Goal: Navigation & Orientation: Understand site structure

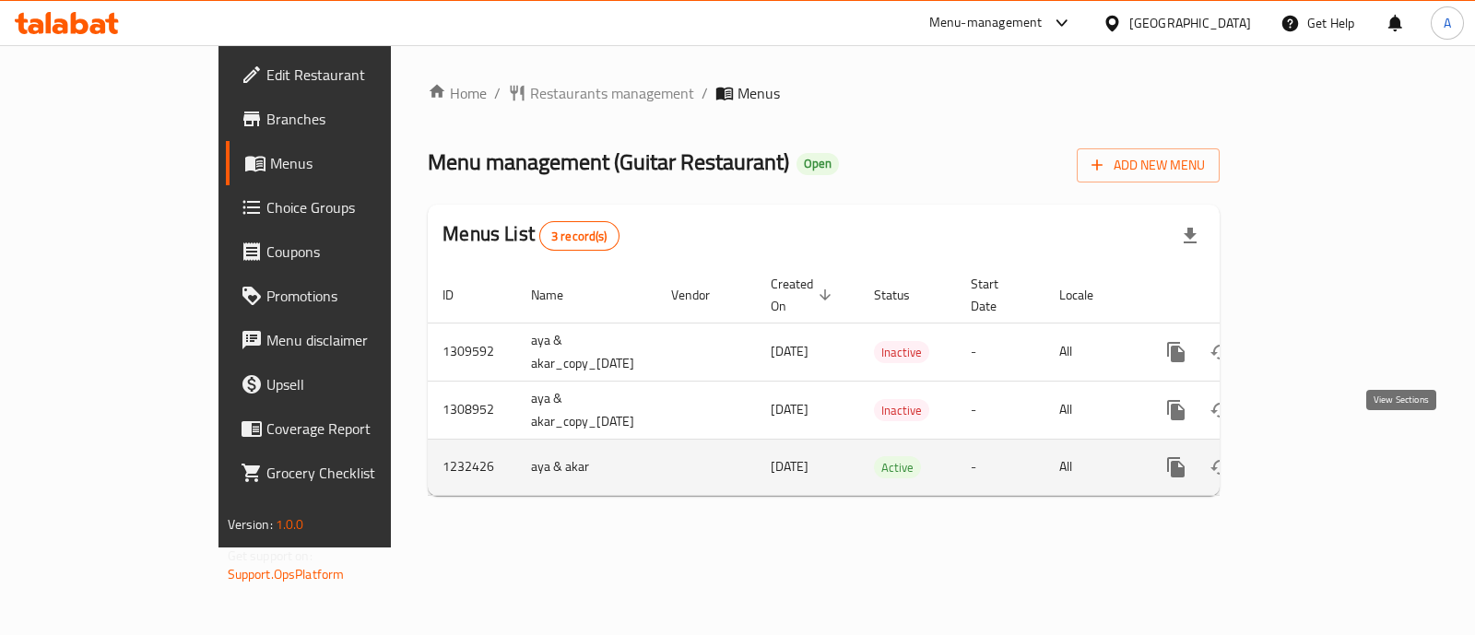
click at [1320, 456] on icon "enhanced table" at bounding box center [1309, 467] width 22 height 22
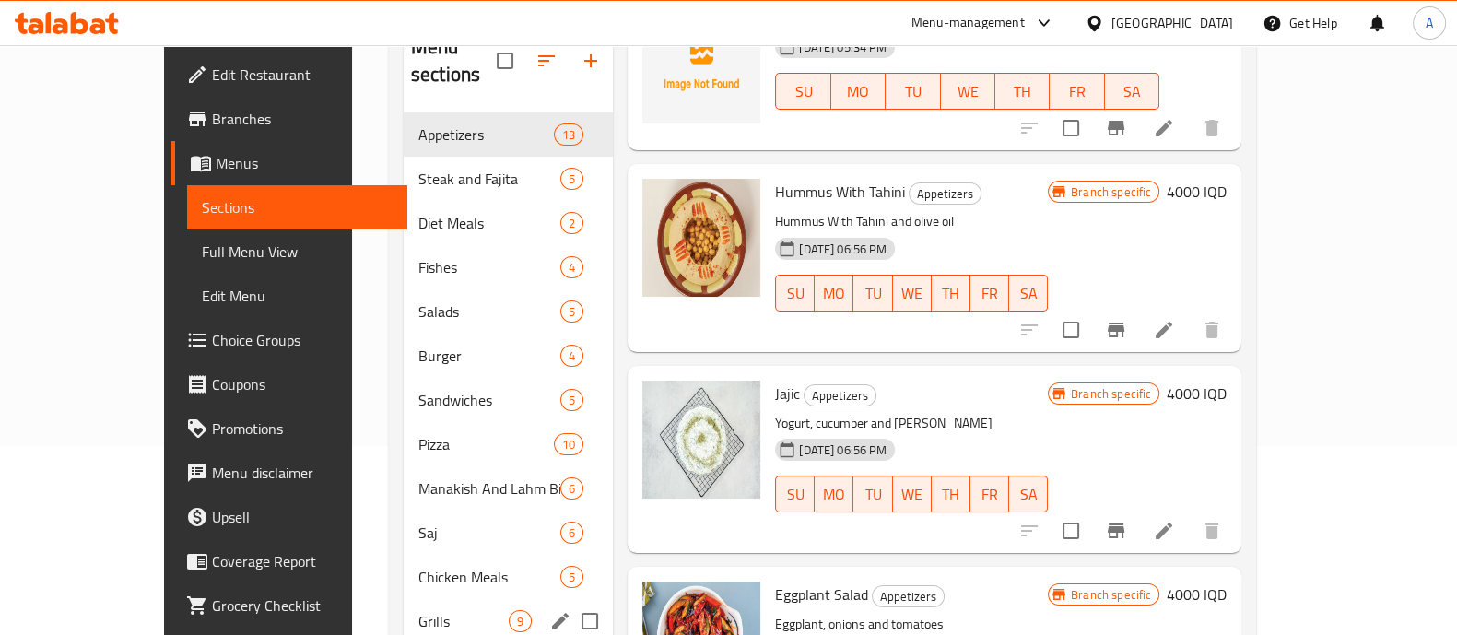
scroll to position [360, 0]
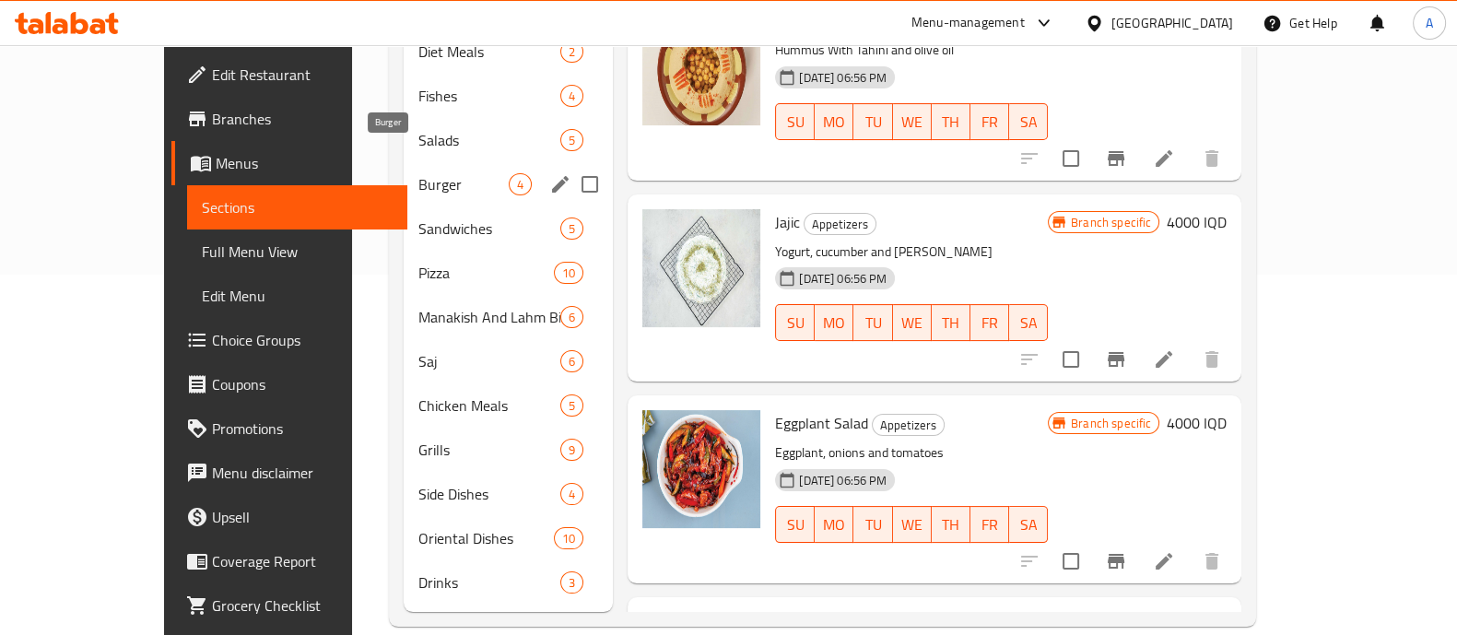
click at [418, 173] on span "Burger" at bounding box center [463, 184] width 90 height 22
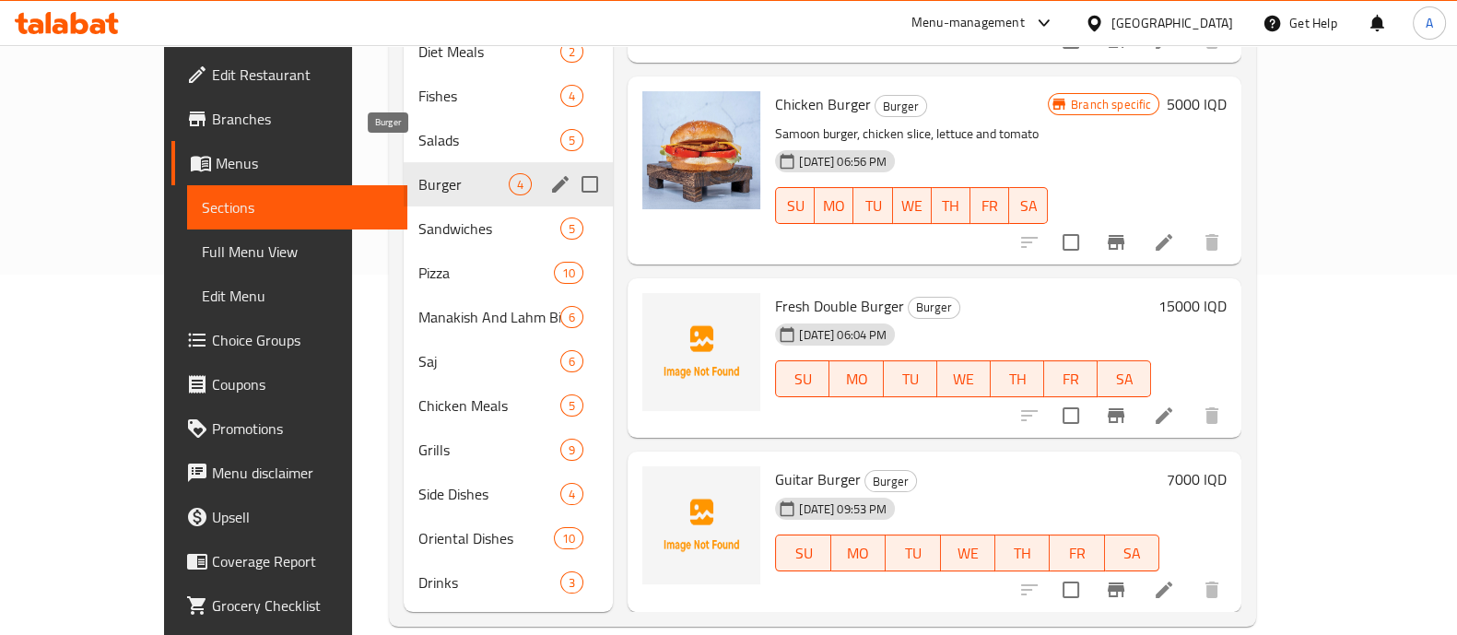
scroll to position [58, 0]
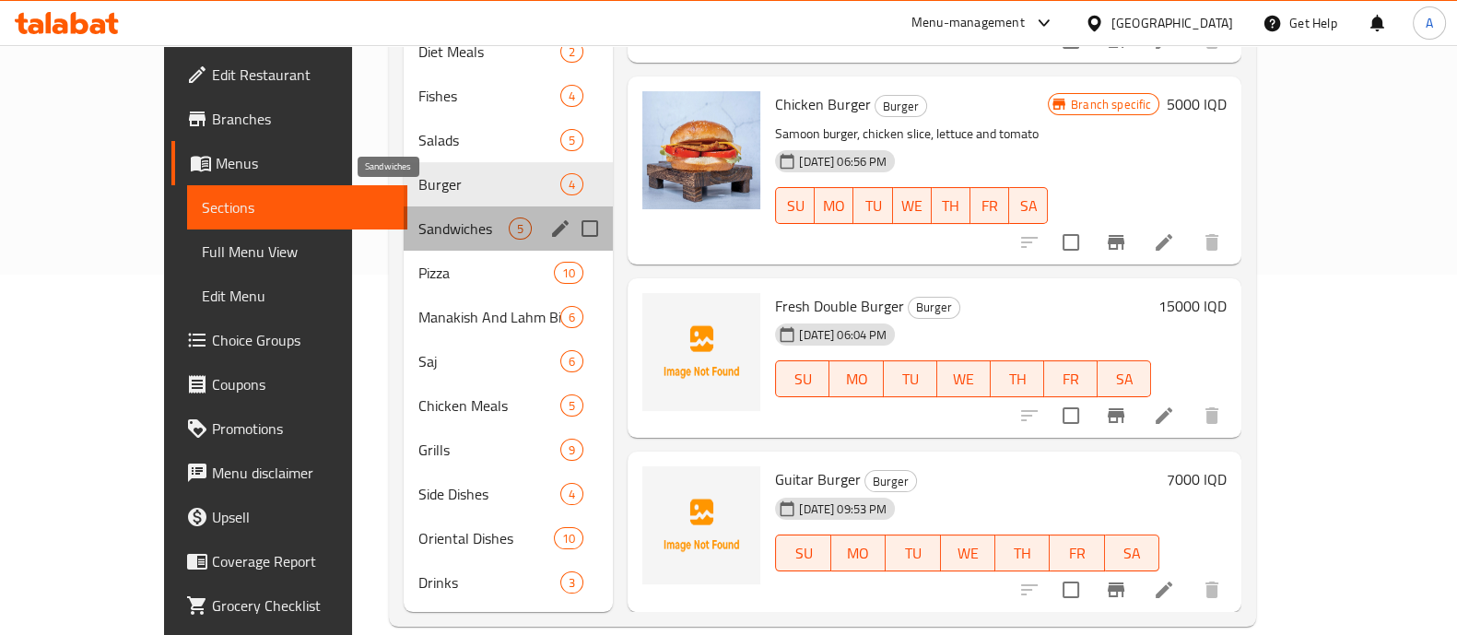
click at [418, 218] on span "Sandwiches" at bounding box center [463, 229] width 90 height 22
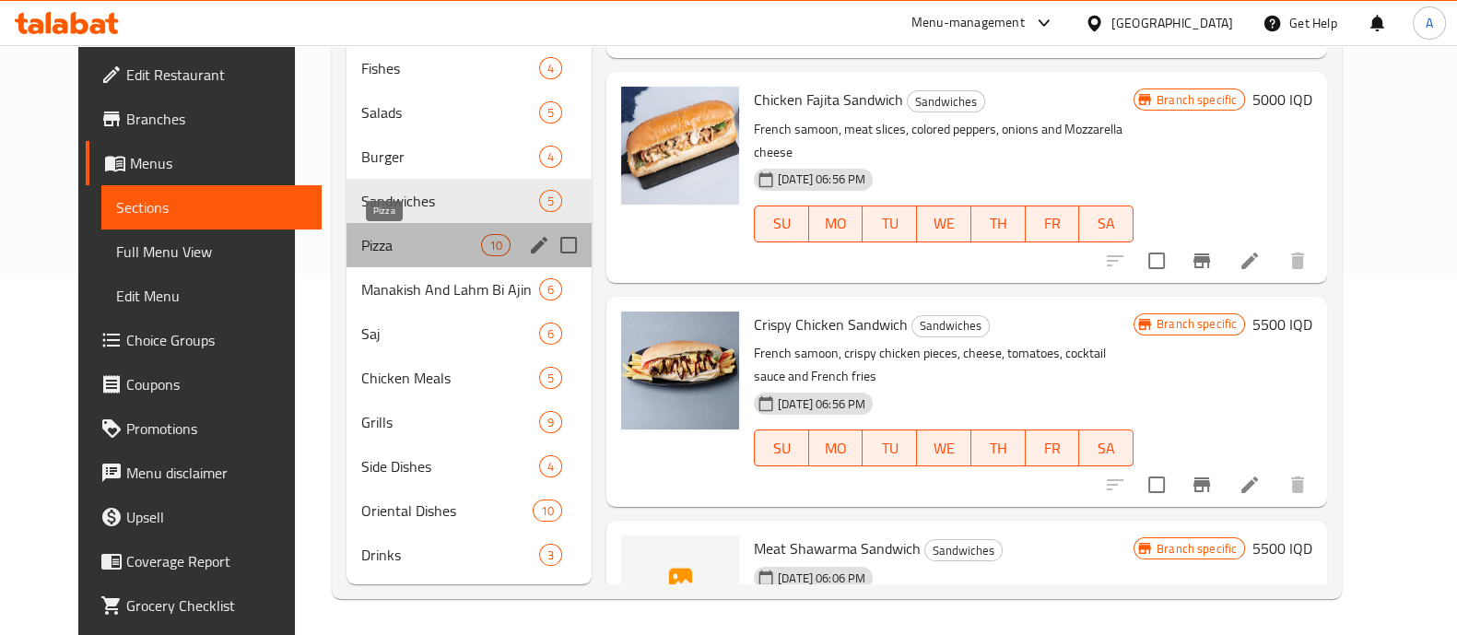
click at [368, 239] on span "Pizza" at bounding box center [421, 245] width 120 height 22
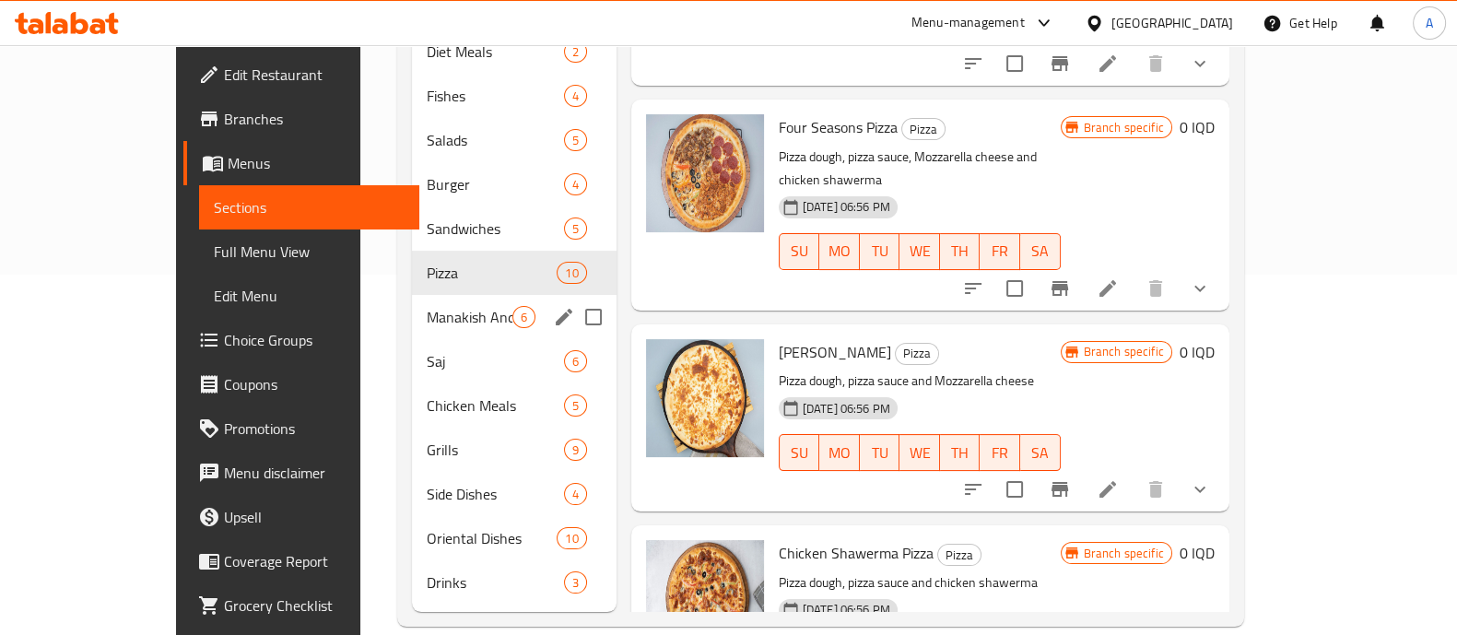
click at [412, 306] on div "Manakish And Lahm Bi Ajin 6" at bounding box center [514, 317] width 205 height 44
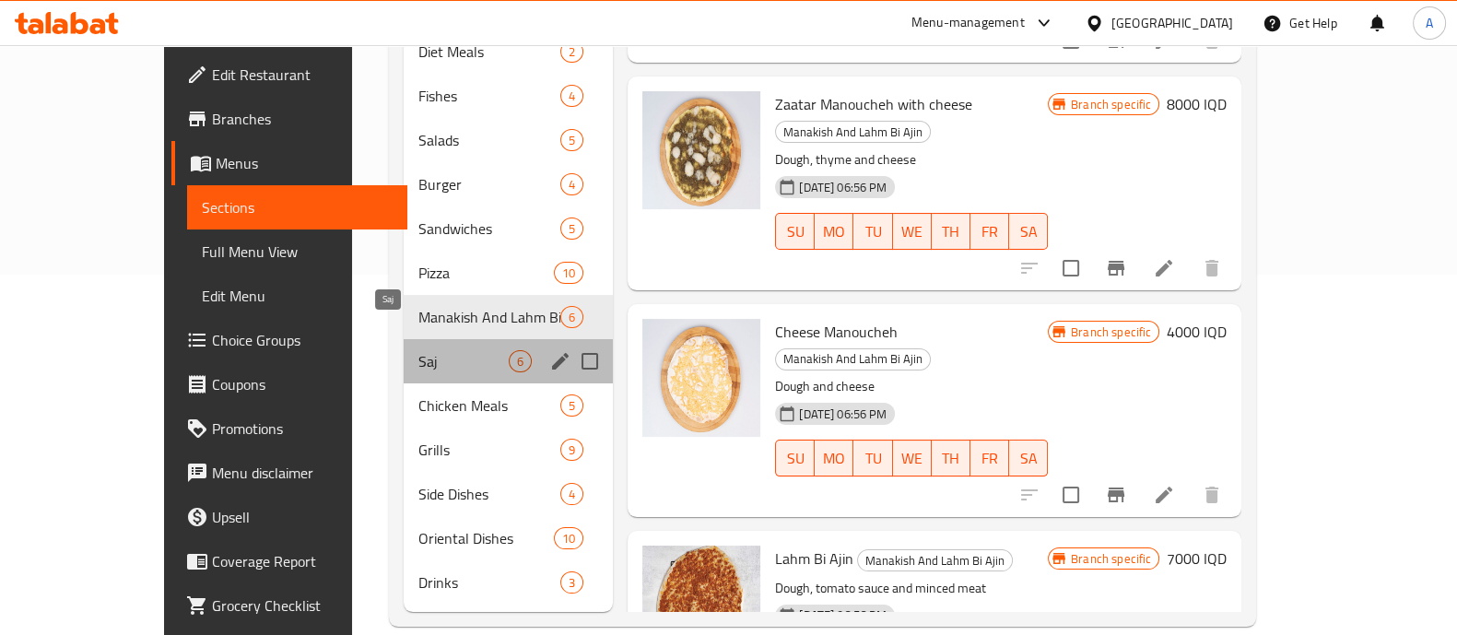
click at [418, 350] on span "Saj" at bounding box center [463, 361] width 90 height 22
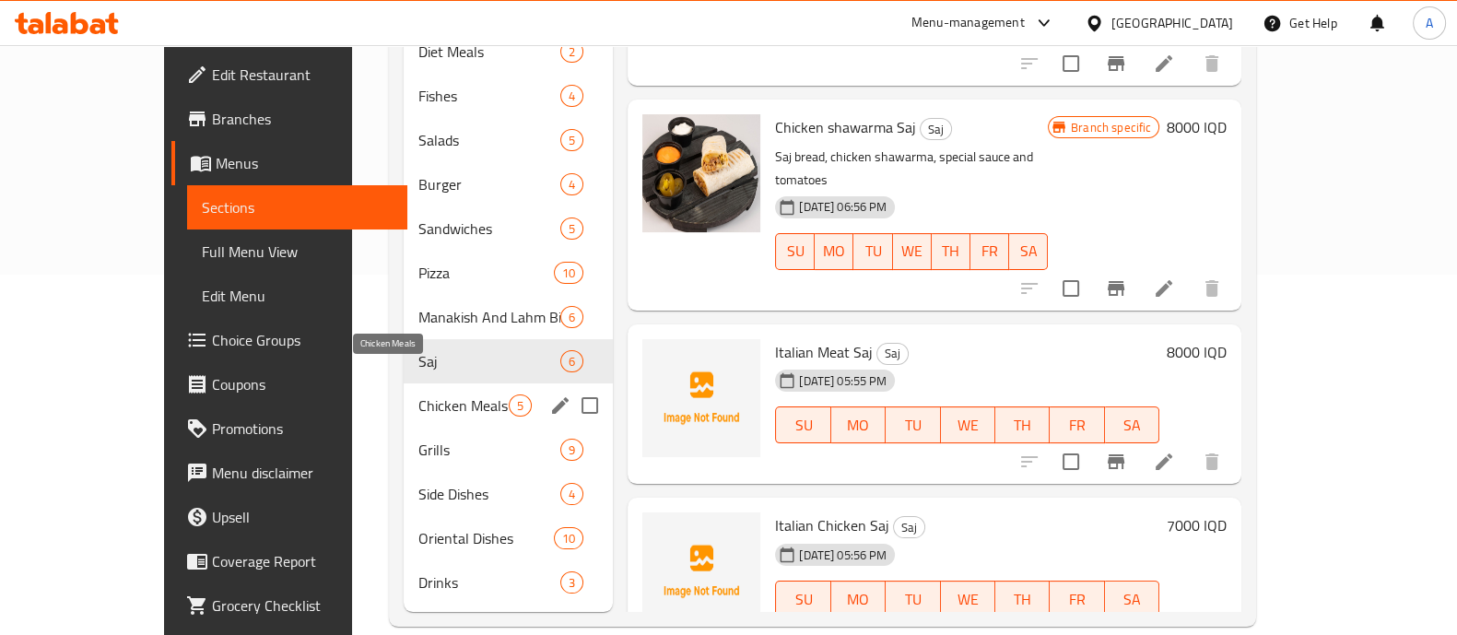
click at [418, 394] on span "Chicken Meals" at bounding box center [463, 405] width 90 height 22
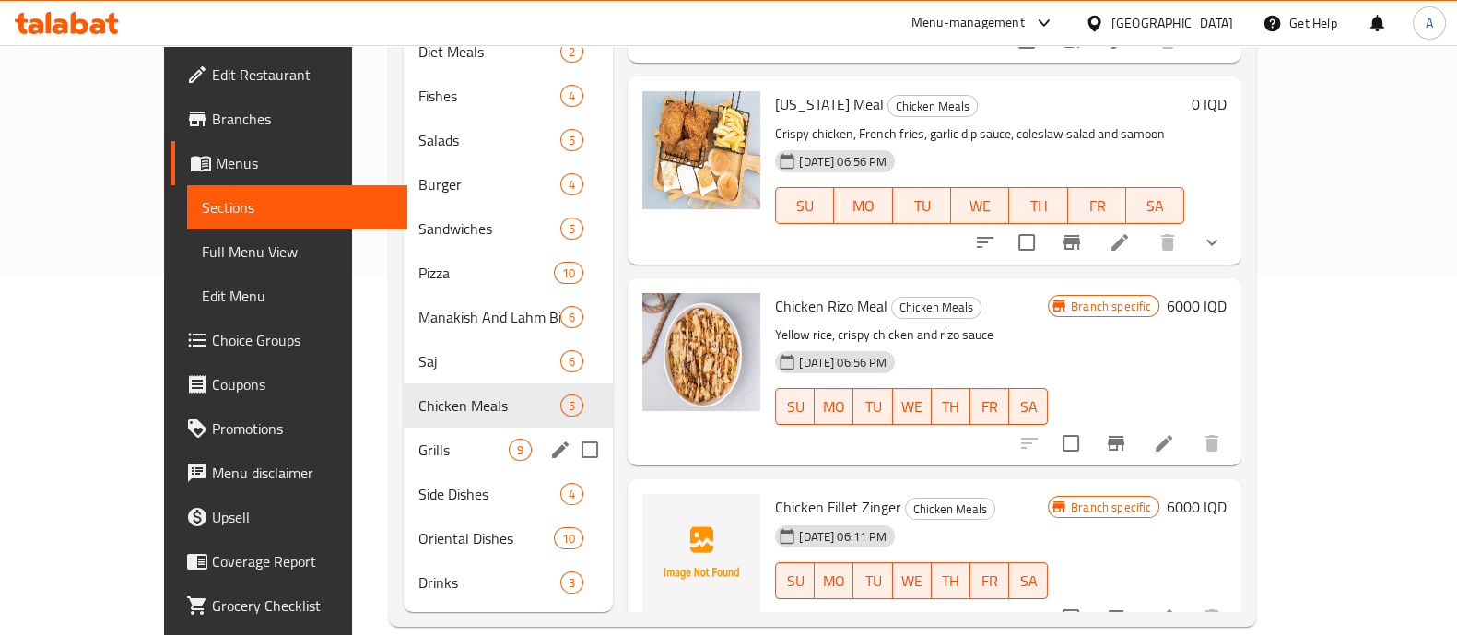
click at [404, 440] on div "Grills 9" at bounding box center [508, 450] width 209 height 44
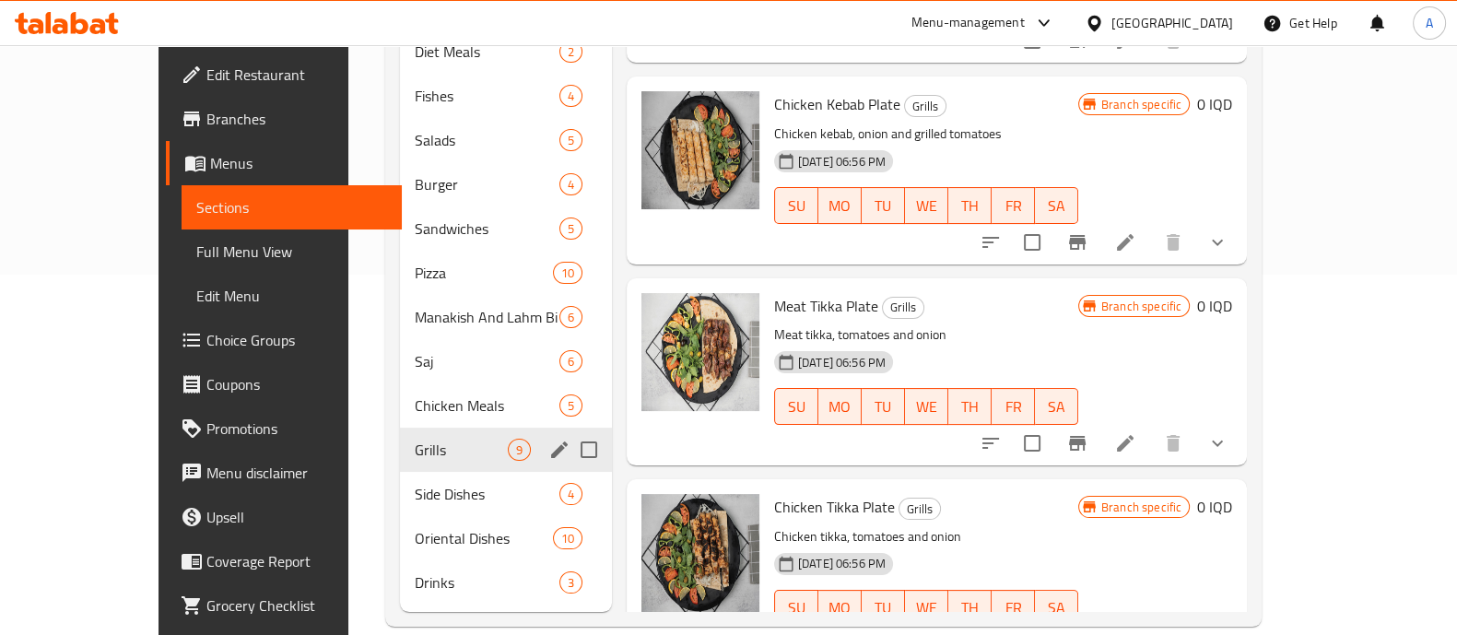
click at [400, 434] on div "Grills 9" at bounding box center [506, 450] width 212 height 44
click at [415, 483] on span "Side Dishes" at bounding box center [461, 494] width 93 height 22
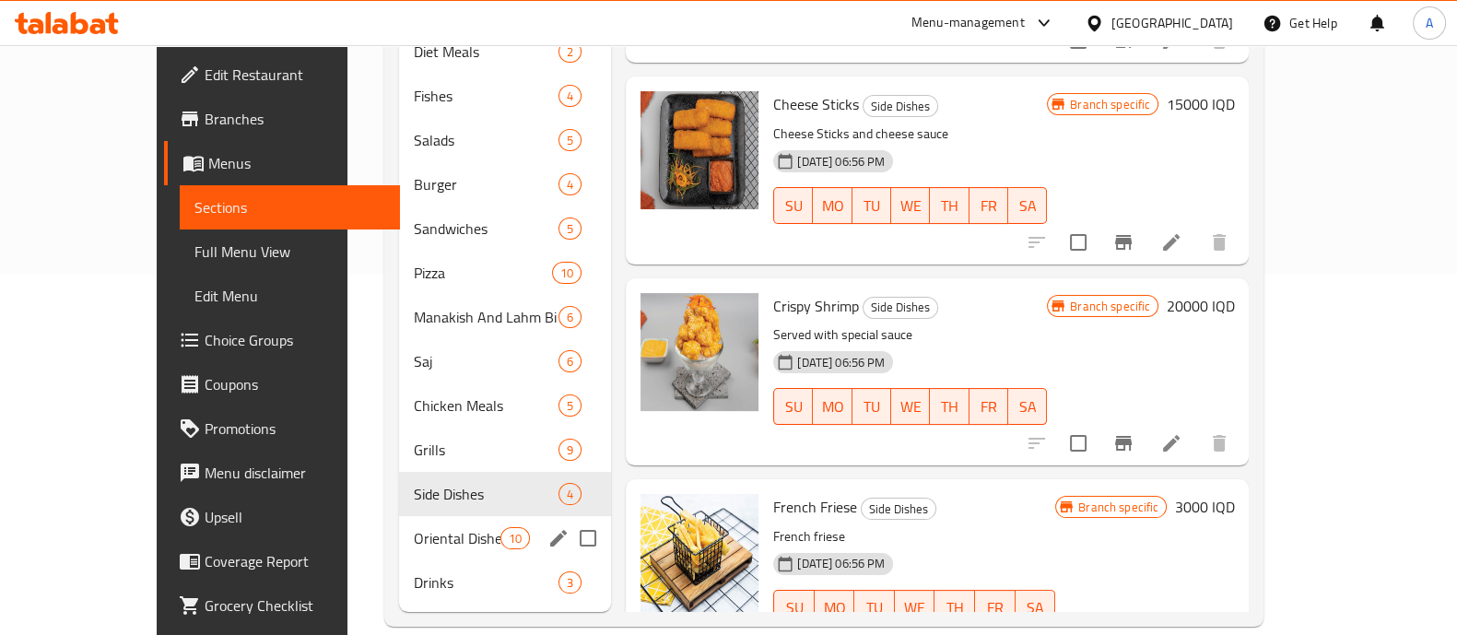
click at [399, 516] on div "Oriental Dishes 10" at bounding box center [505, 538] width 213 height 44
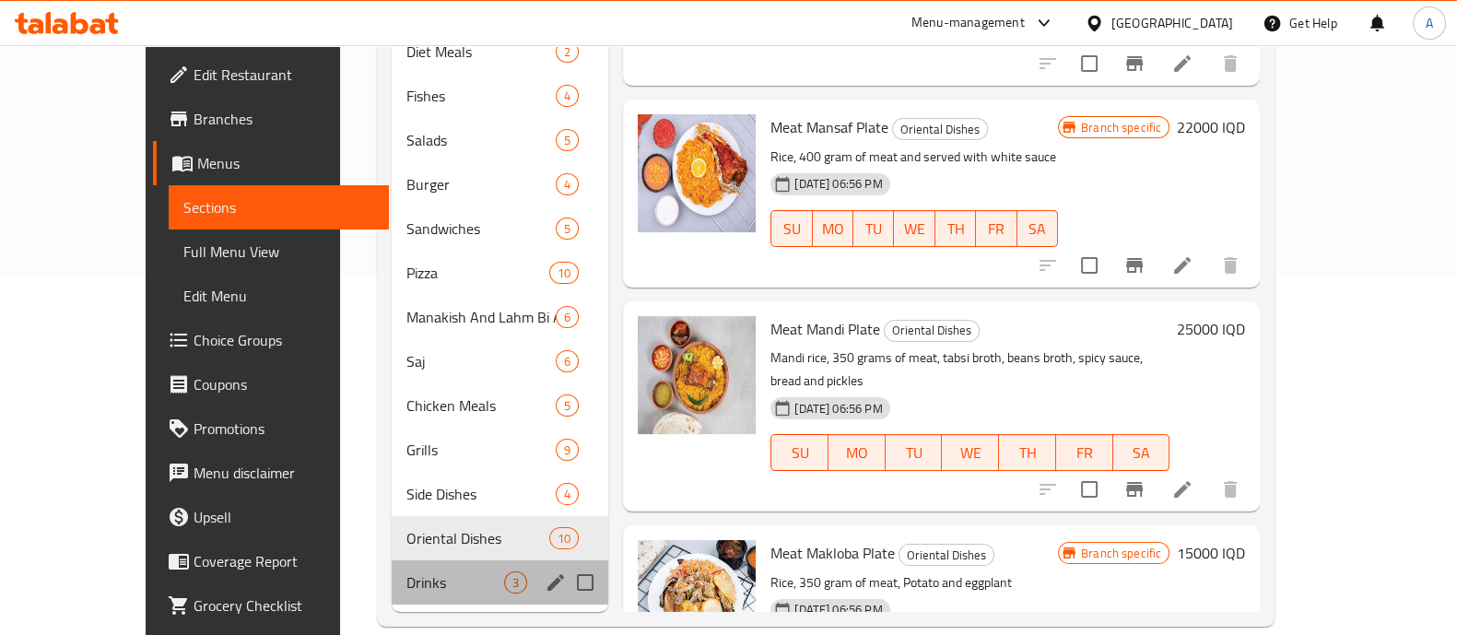
click at [392, 560] on div "Drinks 3" at bounding box center [501, 582] width 218 height 44
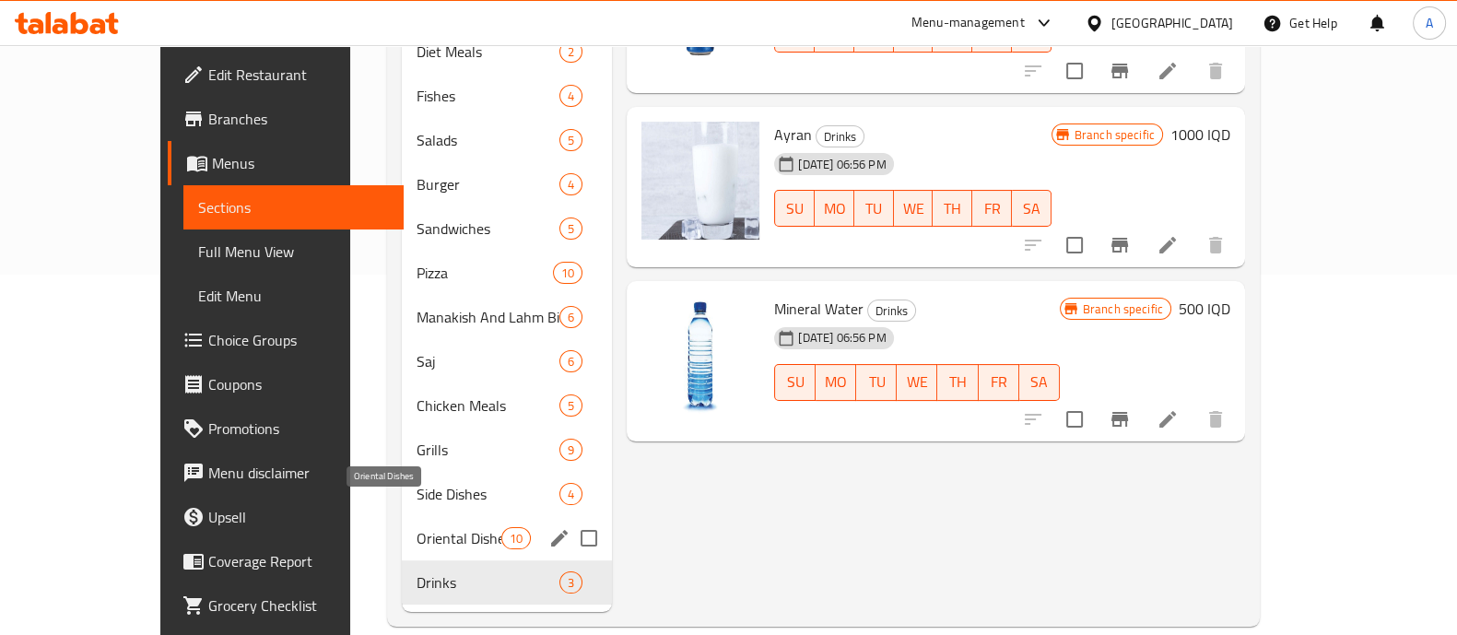
click at [417, 527] on span "Oriental Dishes" at bounding box center [460, 538] width 86 height 22
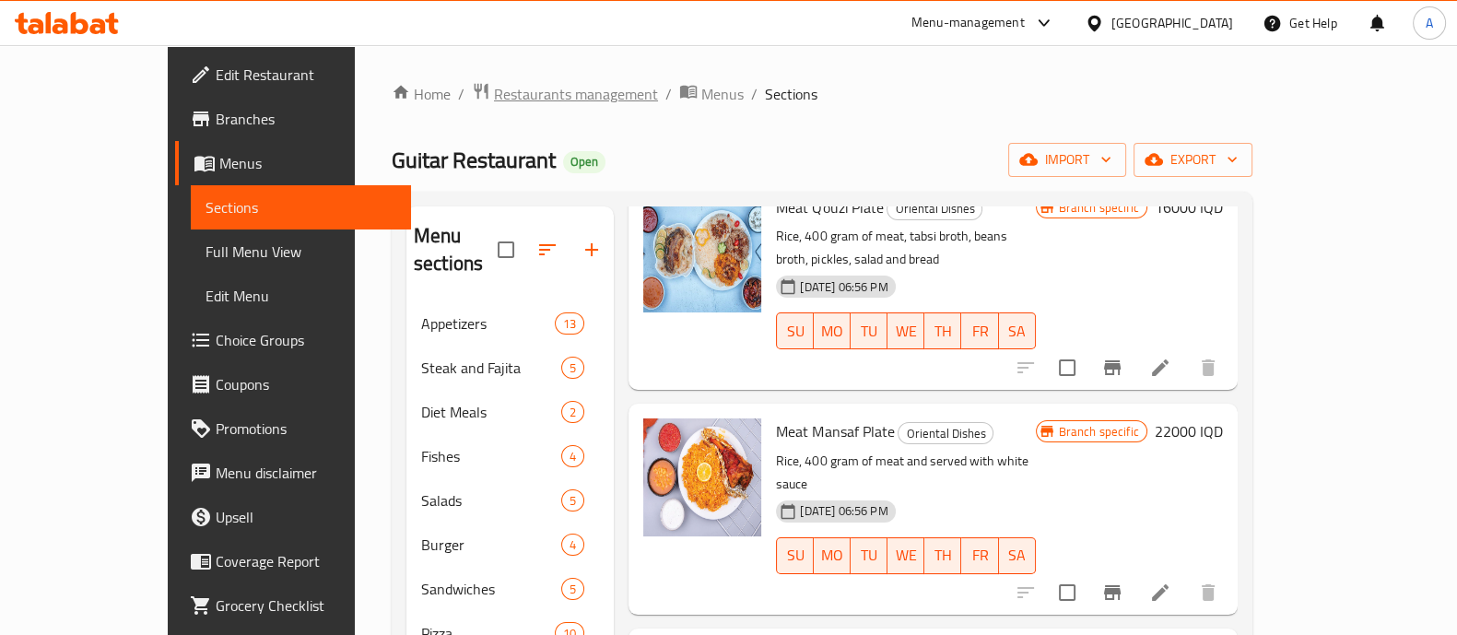
click at [507, 93] on span "Restaurants management" at bounding box center [576, 94] width 164 height 22
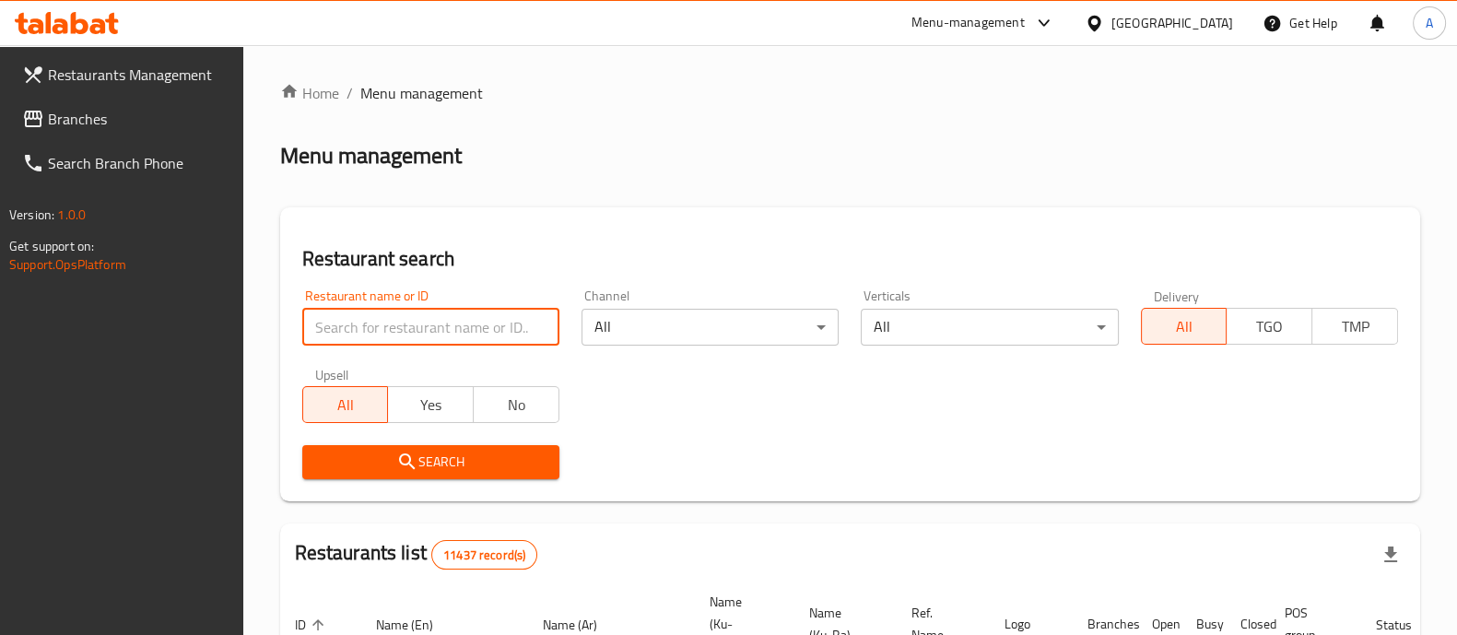
click at [404, 316] on input "search" at bounding box center [430, 327] width 257 height 37
type input "guitar"
click button "Search" at bounding box center [430, 462] width 257 height 34
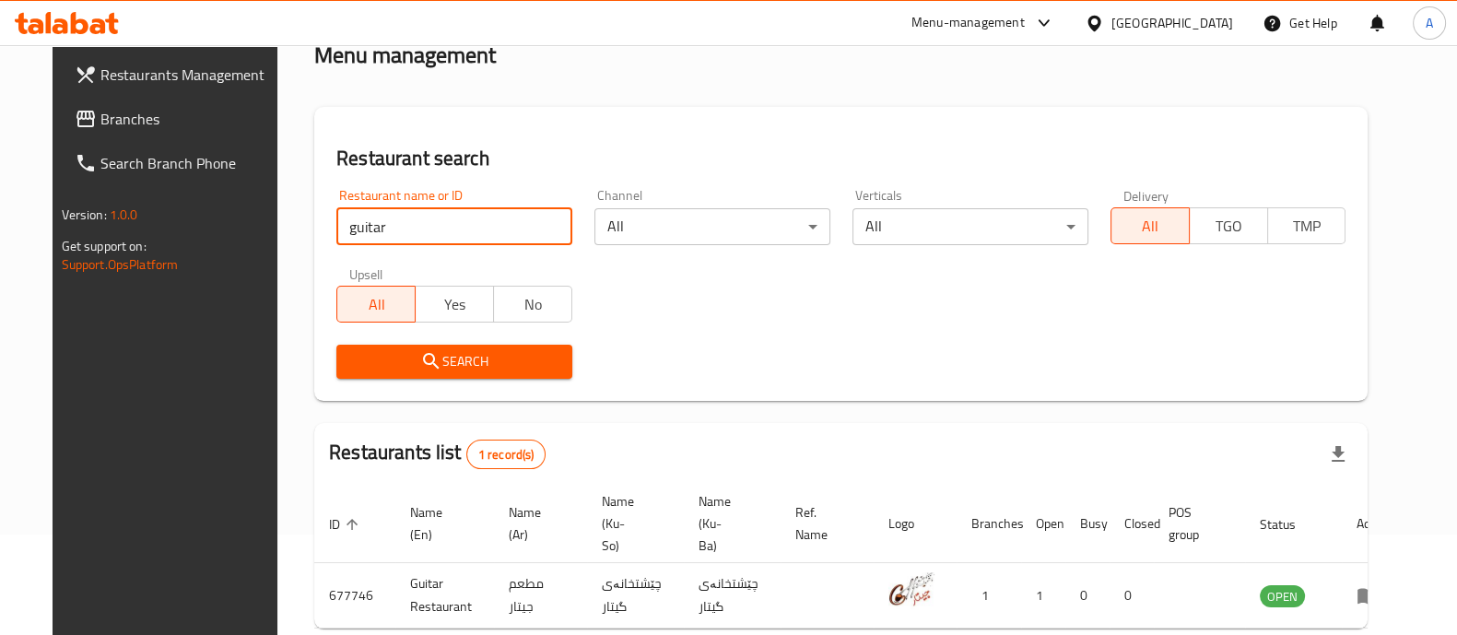
scroll to position [171, 0]
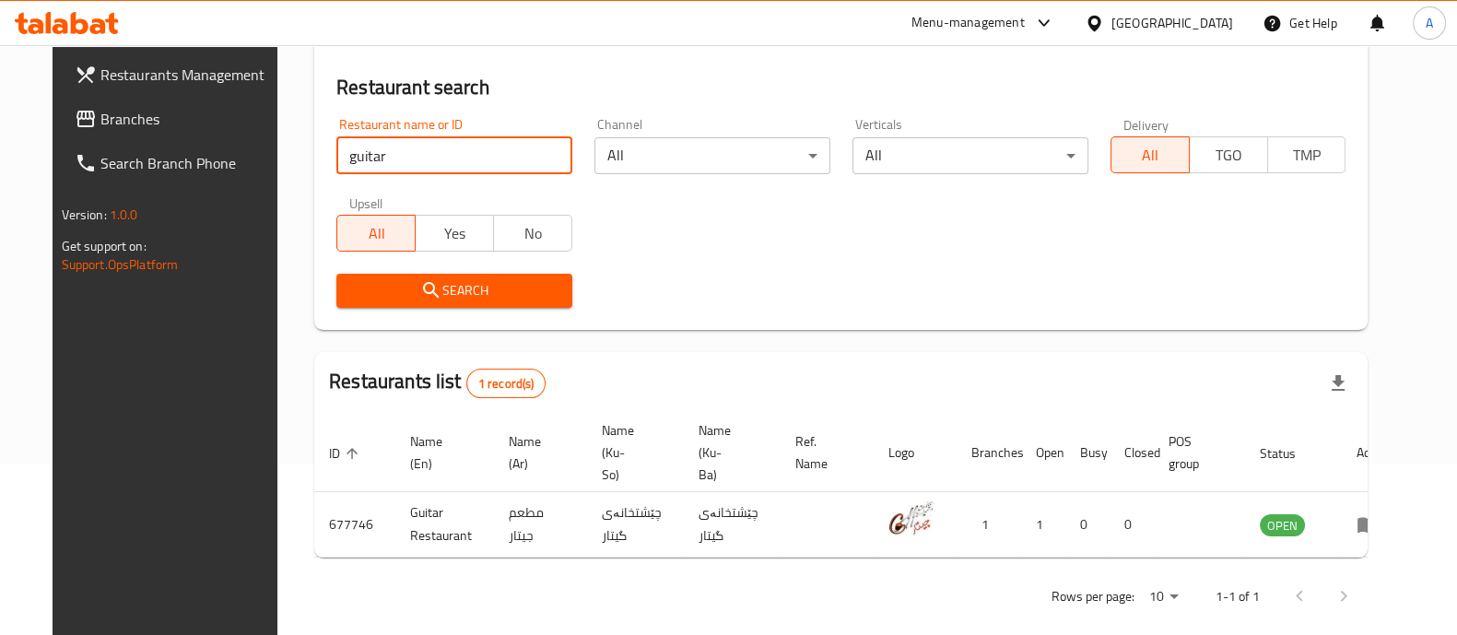
click at [100, 130] on span "Branches" at bounding box center [190, 119] width 181 height 22
